Goal: Task Accomplishment & Management: Manage account settings

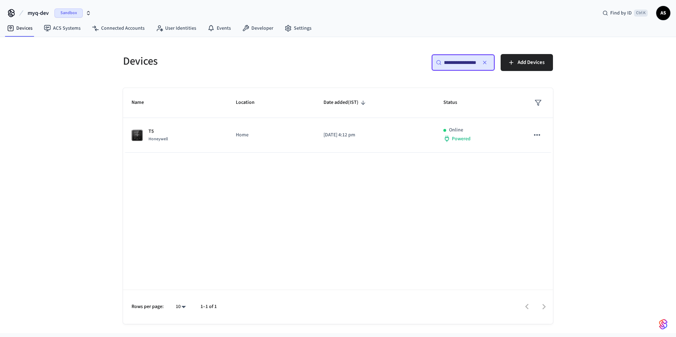
scroll to position [0, 54]
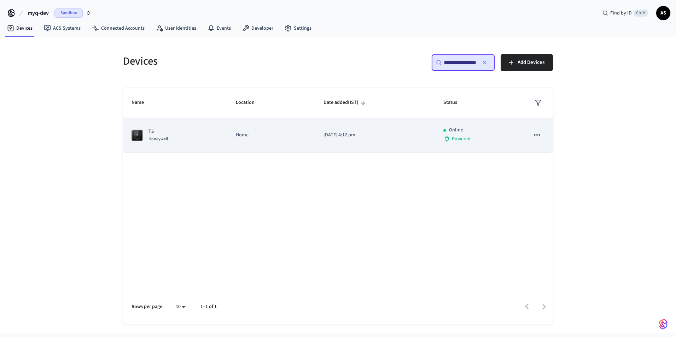
type input "**********"
click at [378, 130] on td "[DATE] 4:12 pm" at bounding box center [375, 135] width 120 height 35
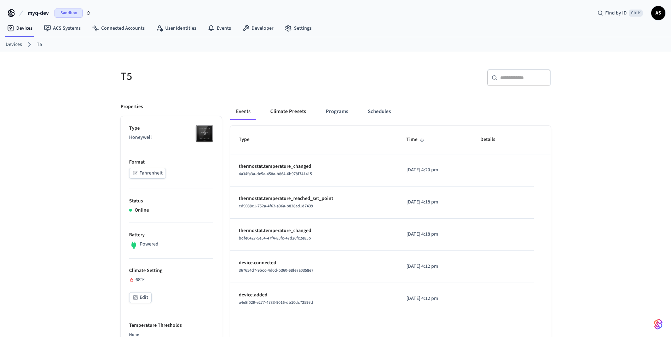
click at [289, 108] on button "Climate Presets" at bounding box center [288, 111] width 47 height 17
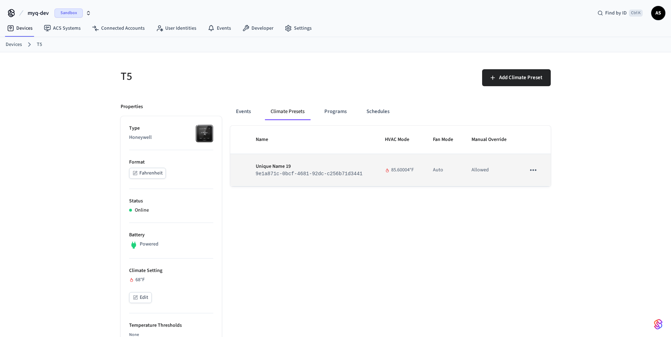
click at [290, 180] on td "Unique Name 19 9e1a871c-0bcf-4681-92dc-c256b71d3441" at bounding box center [311, 170] width 129 height 32
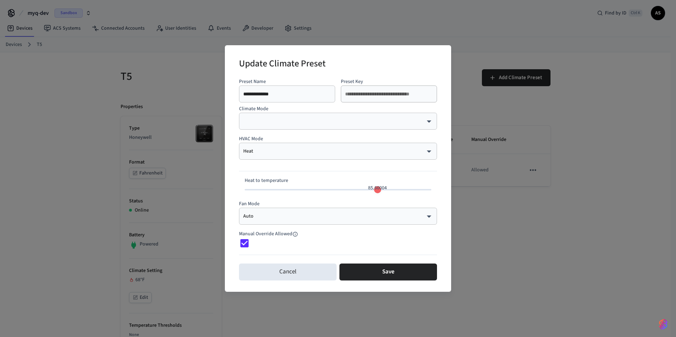
click at [289, 126] on div "​ ​" at bounding box center [338, 121] width 198 height 17
click at [329, 126] on div "​ ​" at bounding box center [338, 121] width 198 height 17
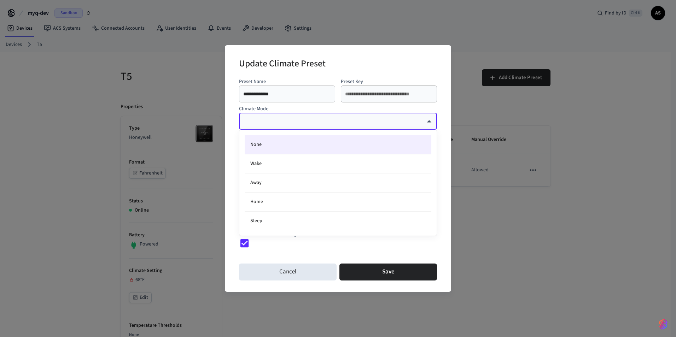
click at [428, 121] on div at bounding box center [338, 168] width 676 height 337
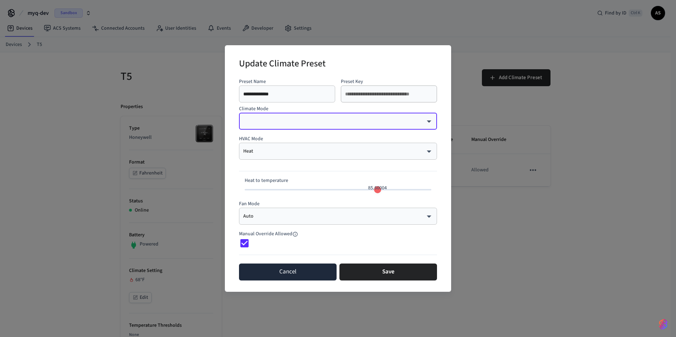
click at [300, 273] on button "Cancel" at bounding box center [288, 272] width 98 height 17
type input "**"
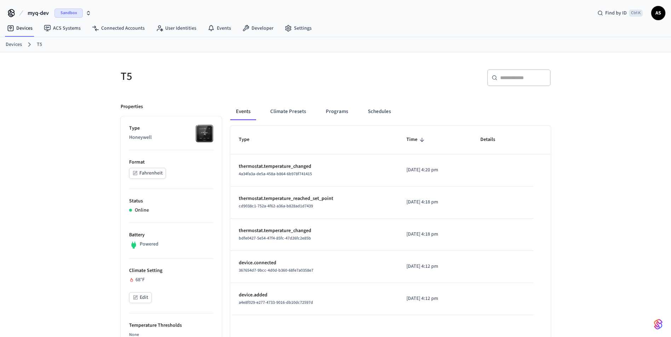
click at [343, 169] on td "sticky table" at bounding box center [503, 171] width 62 height 32
click at [296, 108] on button "Climate Presets" at bounding box center [288, 111] width 47 height 17
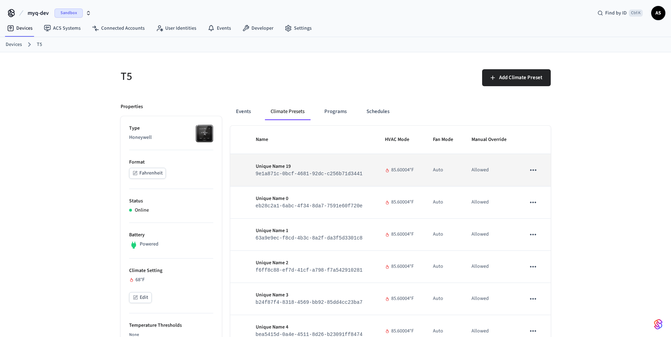
click at [343, 170] on td "sticky table" at bounding box center [533, 170] width 33 height 32
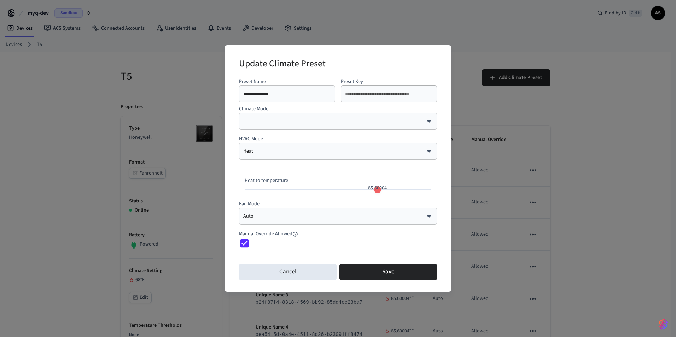
click at [343, 170] on div "**********" at bounding box center [338, 168] width 676 height 337
type input "**"
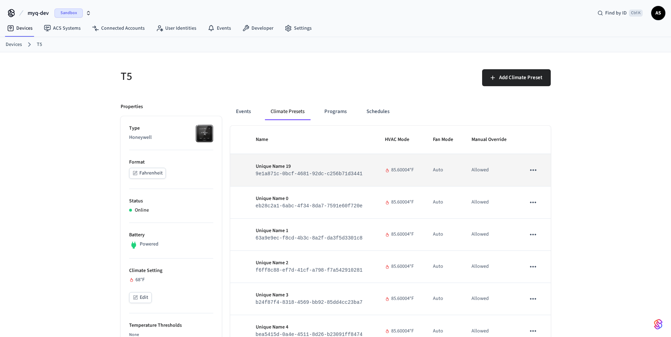
click at [343, 174] on icon "sticky table" at bounding box center [532, 170] width 9 height 9
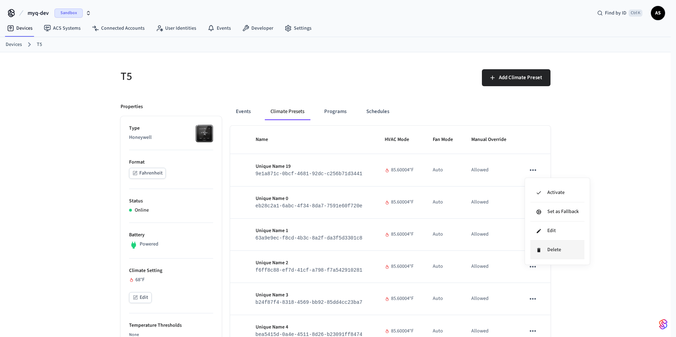
click at [343, 207] on li "Delete" at bounding box center [557, 250] width 54 height 19
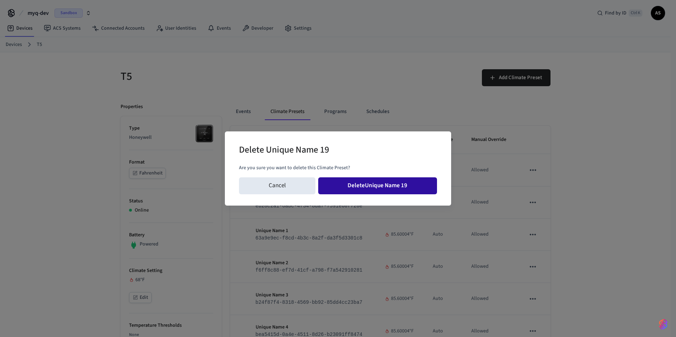
click at [343, 190] on button "Delete Unique Name 19" at bounding box center [377, 186] width 119 height 17
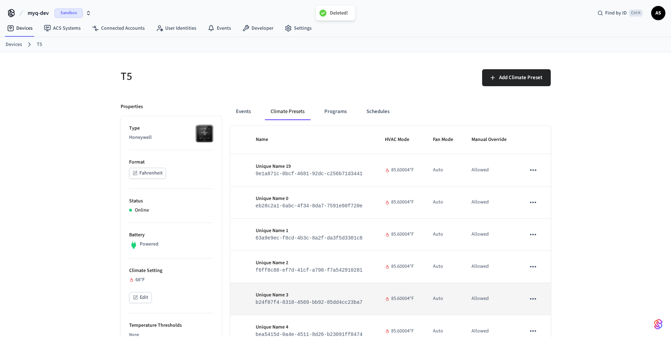
click at [343, 207] on icon "sticky table" at bounding box center [532, 331] width 9 height 9
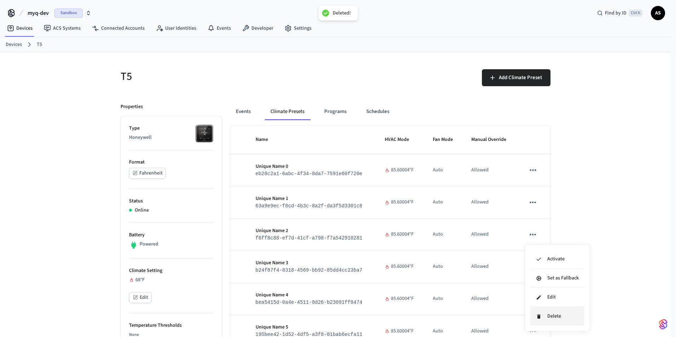
click at [343, 207] on li "Delete" at bounding box center [557, 316] width 54 height 19
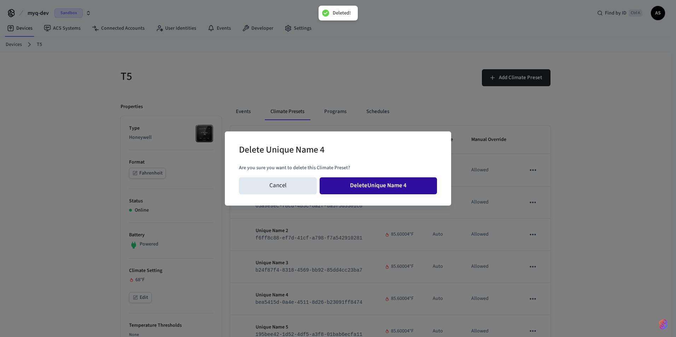
click at [343, 181] on button "Delete Unique Name 4" at bounding box center [378, 186] width 117 height 17
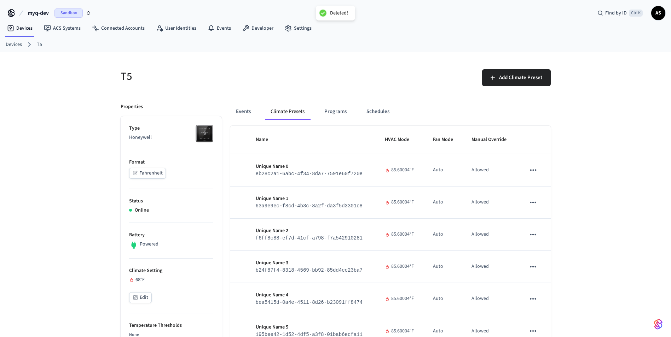
click at [343, 207] on icon "sticky table" at bounding box center [532, 331] width 9 height 9
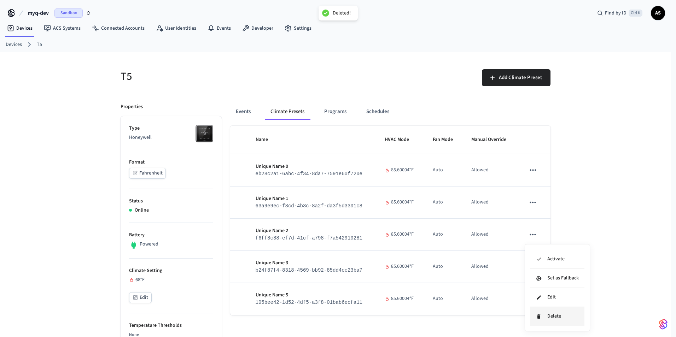
click at [343, 207] on li "Delete" at bounding box center [557, 316] width 54 height 19
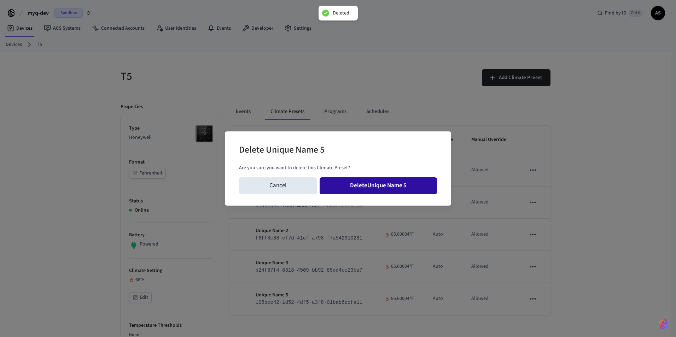
click at [343, 192] on button "Delete Unique Name 5" at bounding box center [378, 186] width 117 height 17
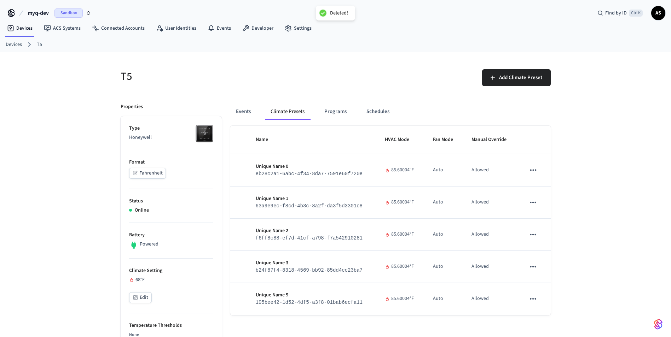
click at [343, 203] on button "sticky table" at bounding box center [533, 202] width 15 height 15
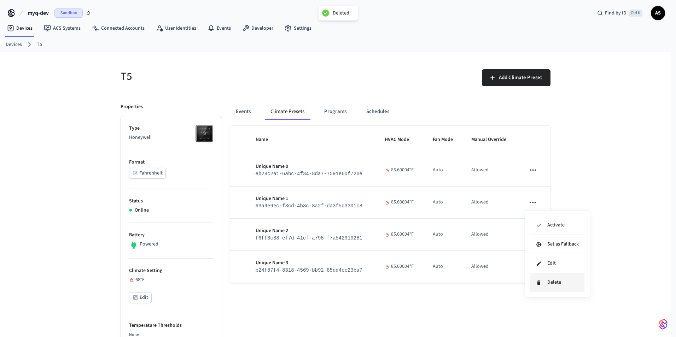
click at [343, 207] on li "Delete" at bounding box center [557, 282] width 54 height 19
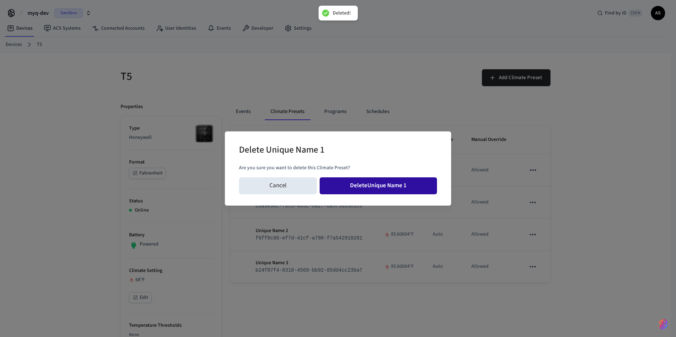
click at [343, 182] on button "Delete Unique Name 1" at bounding box center [378, 186] width 117 height 17
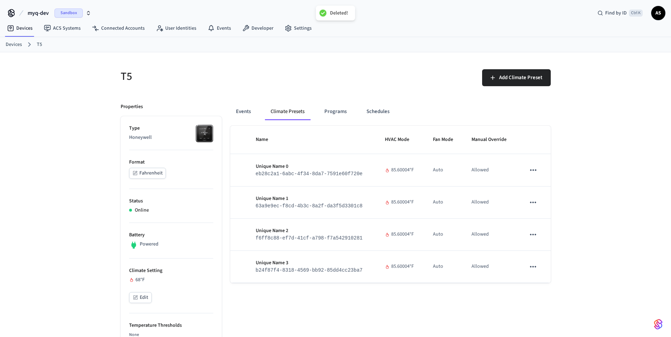
click at [343, 168] on icon "sticky table" at bounding box center [532, 170] width 9 height 9
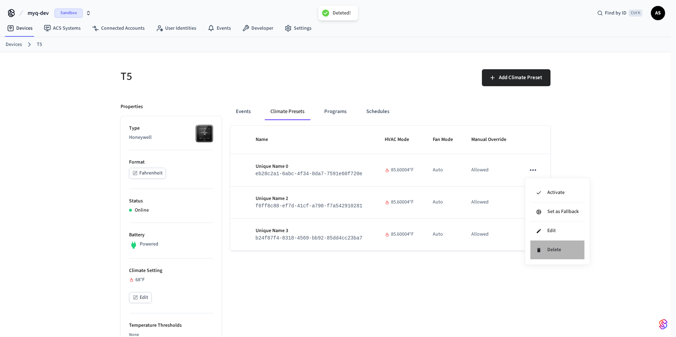
click at [343, 207] on li "Delete" at bounding box center [557, 250] width 54 height 19
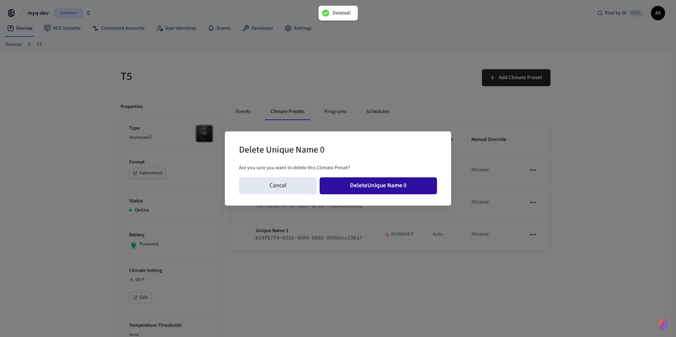
click at [343, 184] on button "Delete Unique Name 0" at bounding box center [378, 186] width 117 height 17
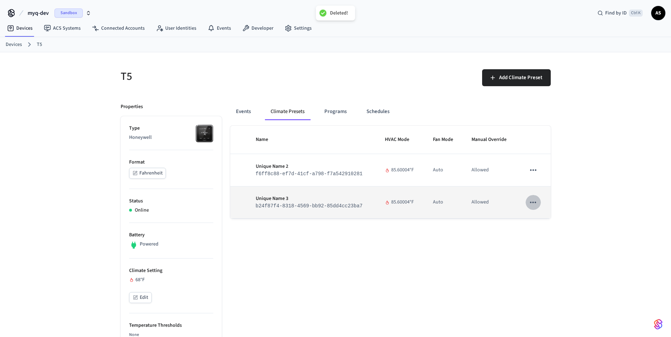
click at [343, 199] on icon "sticky table" at bounding box center [532, 202] width 9 height 9
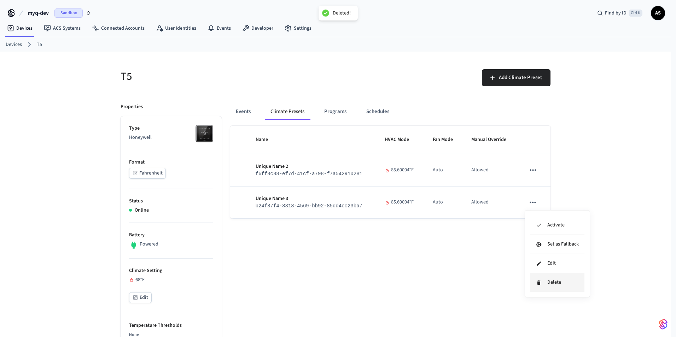
click at [343, 207] on li "Delete" at bounding box center [557, 282] width 54 height 19
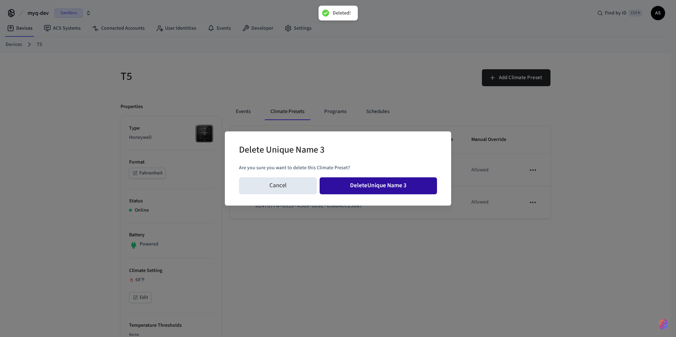
click at [343, 190] on button "Delete Unique Name 3" at bounding box center [378, 186] width 117 height 17
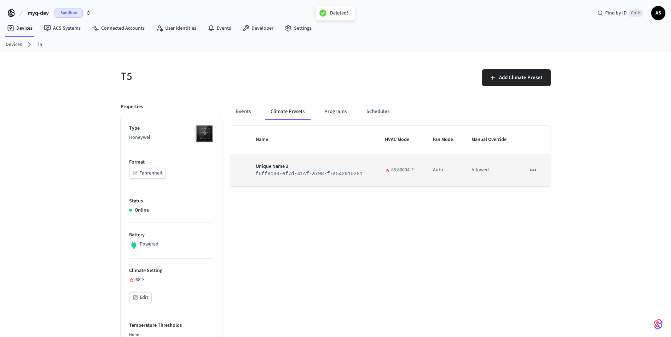
click at [343, 170] on icon "sticky table" at bounding box center [533, 169] width 6 height 1
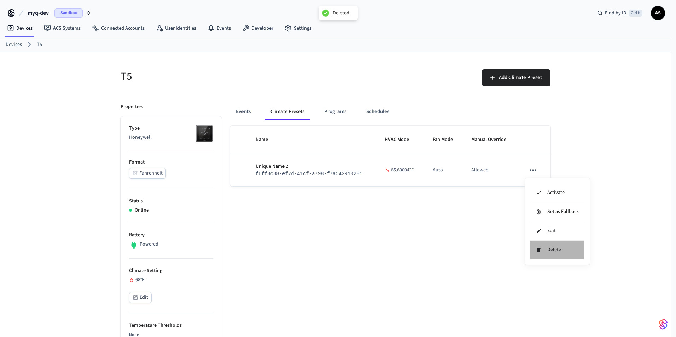
click at [343, 207] on li "Delete" at bounding box center [557, 250] width 54 height 19
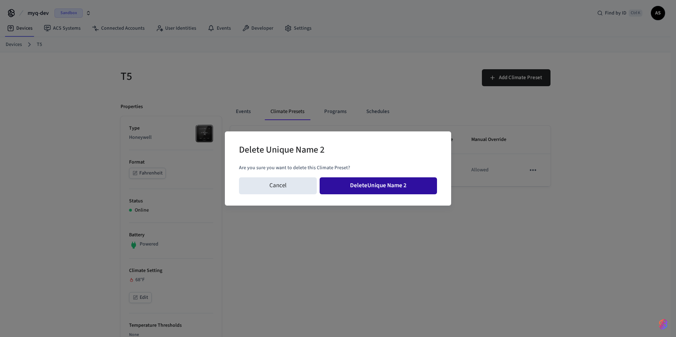
click at [343, 187] on button "Delete Unique Name 2" at bounding box center [378, 186] width 117 height 17
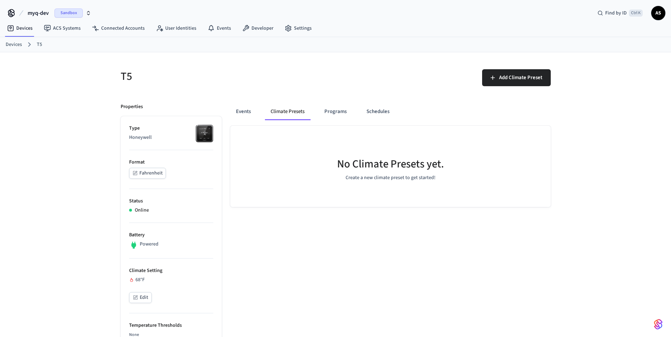
click at [343, 194] on div "No Climate Presets yet. Create a new climate preset to get started!" at bounding box center [391, 166] width 298 height 59
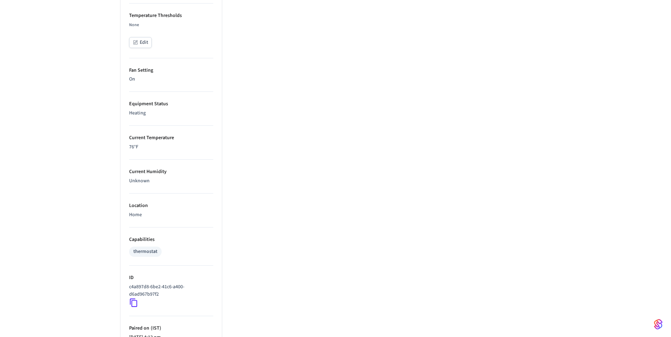
scroll to position [329, 0]
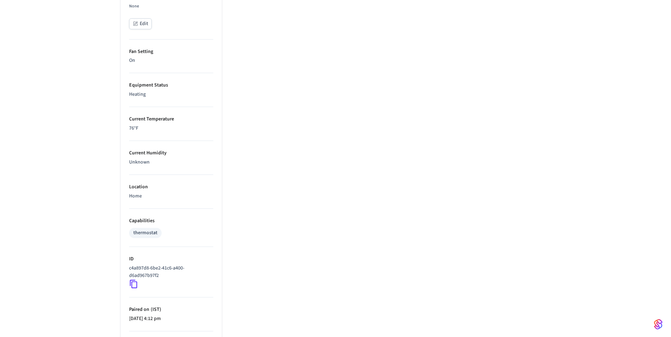
click at [137, 207] on icon at bounding box center [133, 284] width 7 height 8
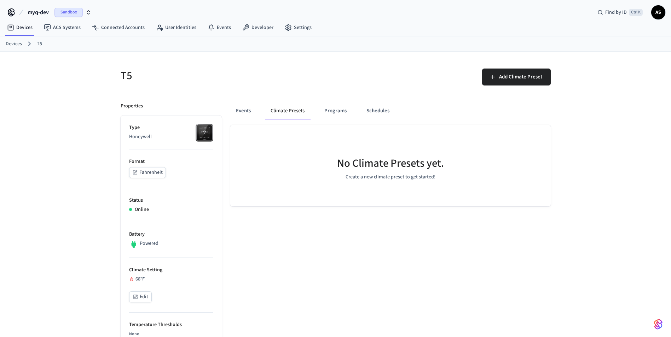
scroll to position [0, 0]
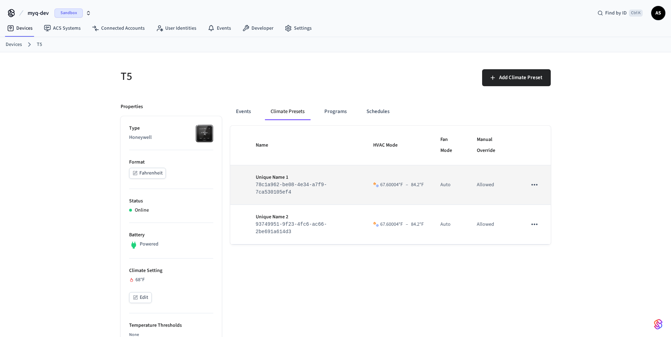
click at [343, 183] on icon "sticky table" at bounding box center [534, 184] width 9 height 9
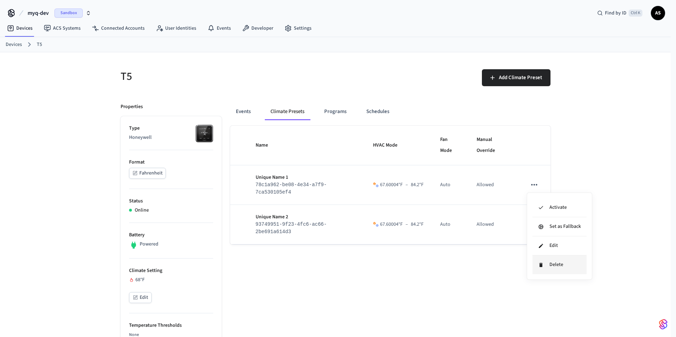
click at [343, 207] on li "Delete" at bounding box center [560, 265] width 54 height 19
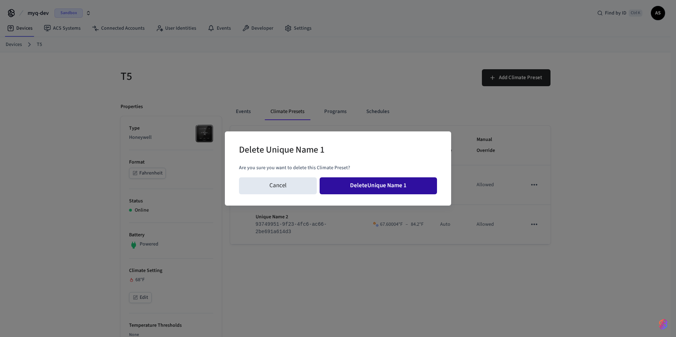
click at [343, 186] on button "Delete Unique Name 1" at bounding box center [378, 186] width 117 height 17
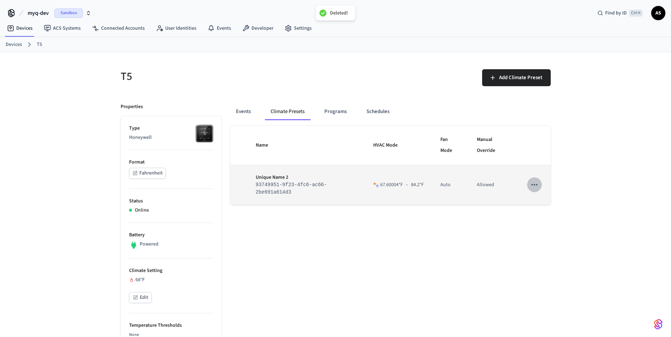
click at [343, 186] on icon "sticky table" at bounding box center [535, 184] width 6 height 1
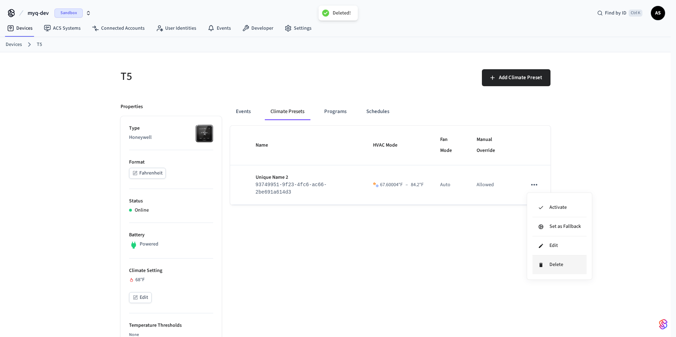
click at [343, 207] on li "Delete" at bounding box center [560, 265] width 54 height 19
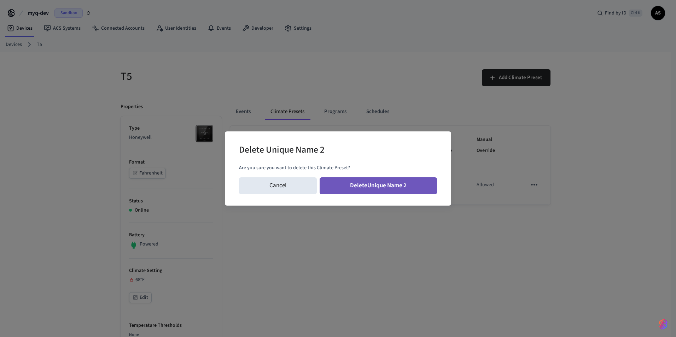
click at [343, 186] on button "Delete Unique Name 2" at bounding box center [378, 186] width 117 height 17
